Goal: Task Accomplishment & Management: Use online tool/utility

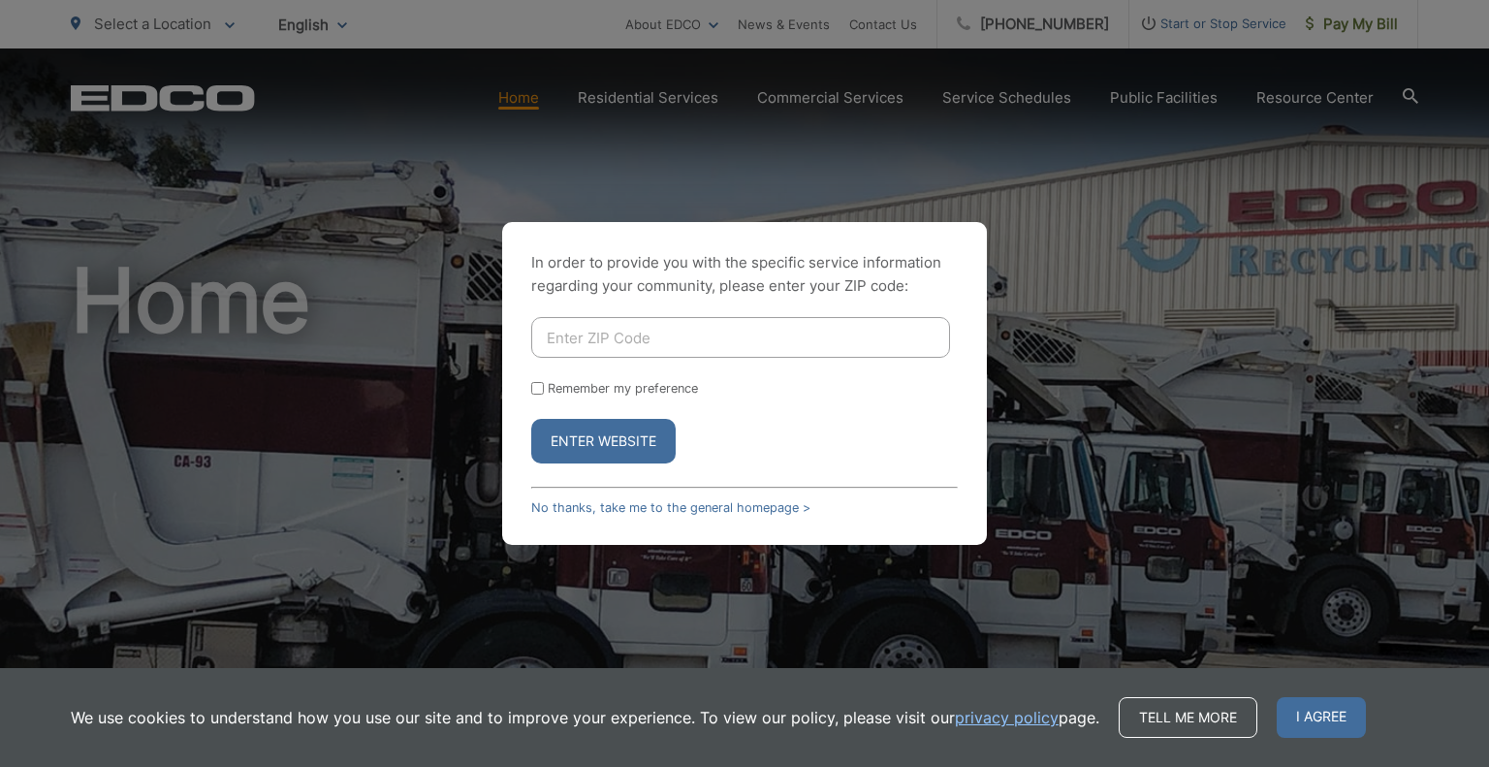
click at [828, 353] on input "Enter ZIP Code" at bounding box center [740, 337] width 419 height 41
type input "91916"
click at [531, 419] on button "Enter Website" at bounding box center [603, 441] width 144 height 45
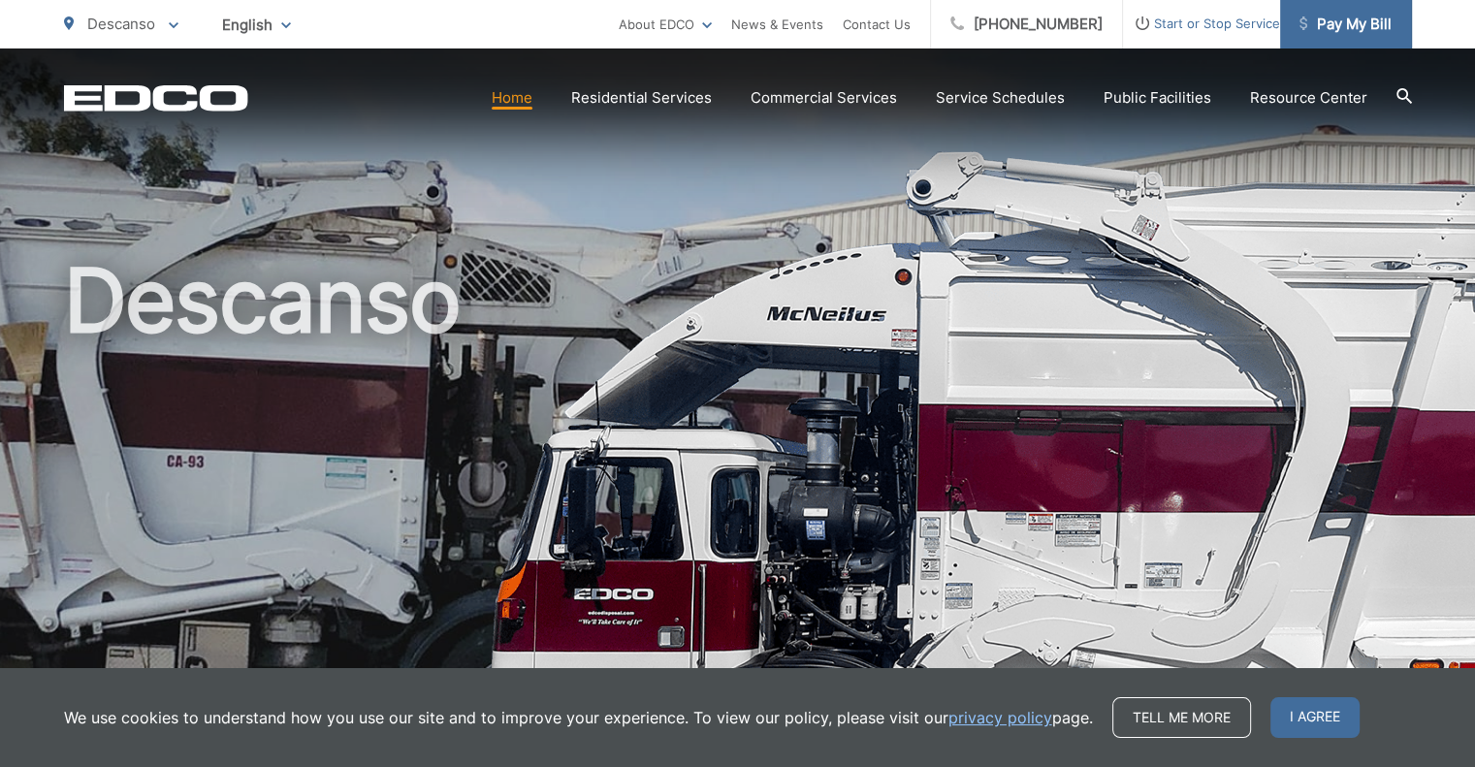
click at [1312, 33] on span "Pay My Bill" at bounding box center [1345, 24] width 92 height 23
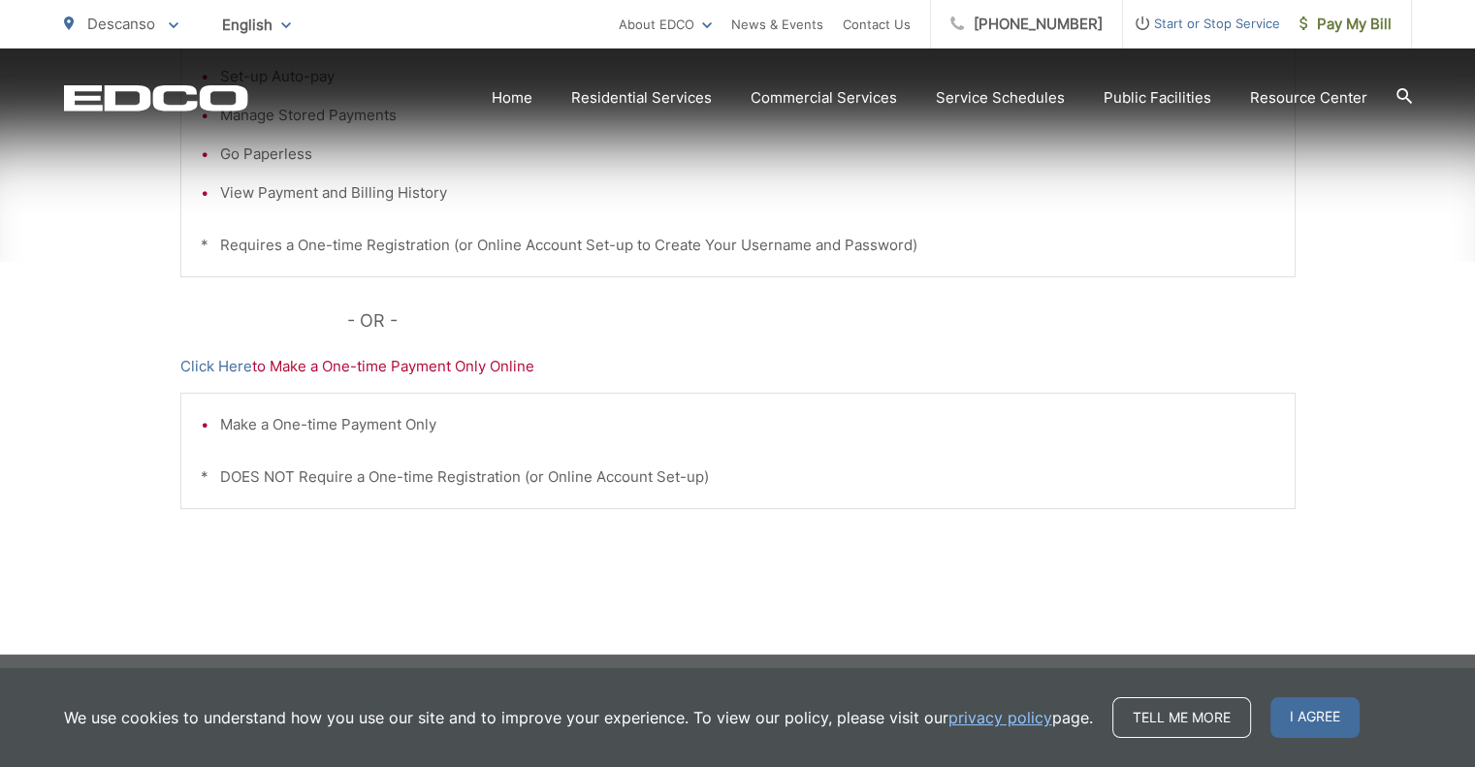
scroll to position [611, 0]
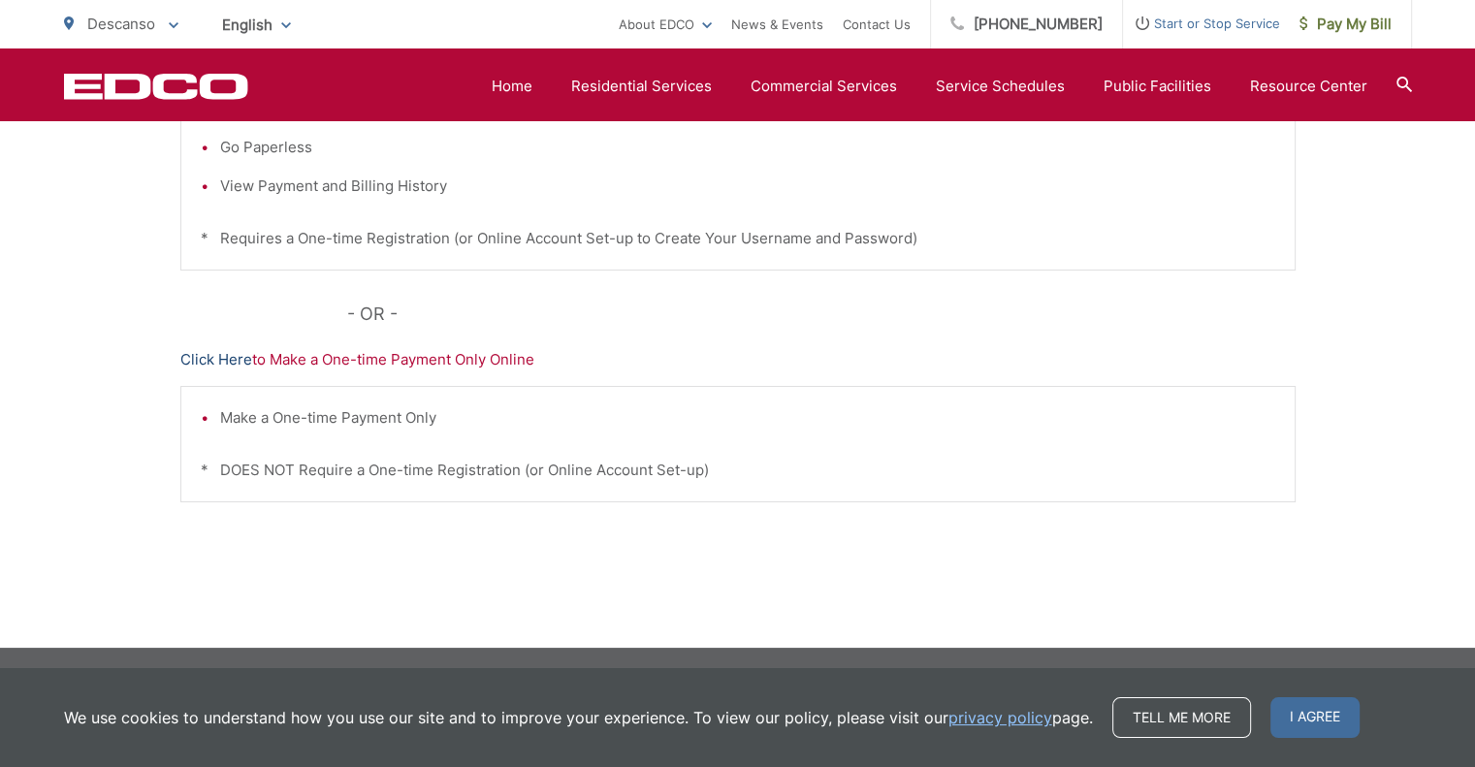
click at [244, 363] on link "Click Here" at bounding box center [216, 359] width 72 height 23
